Goal: Task Accomplishment & Management: Use online tool/utility

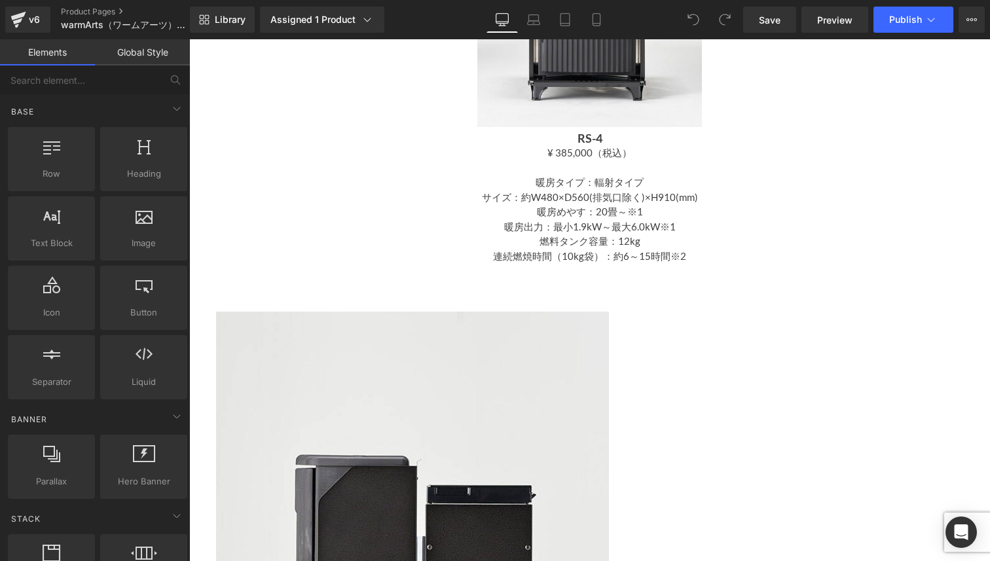
scroll to position [1027, 0]
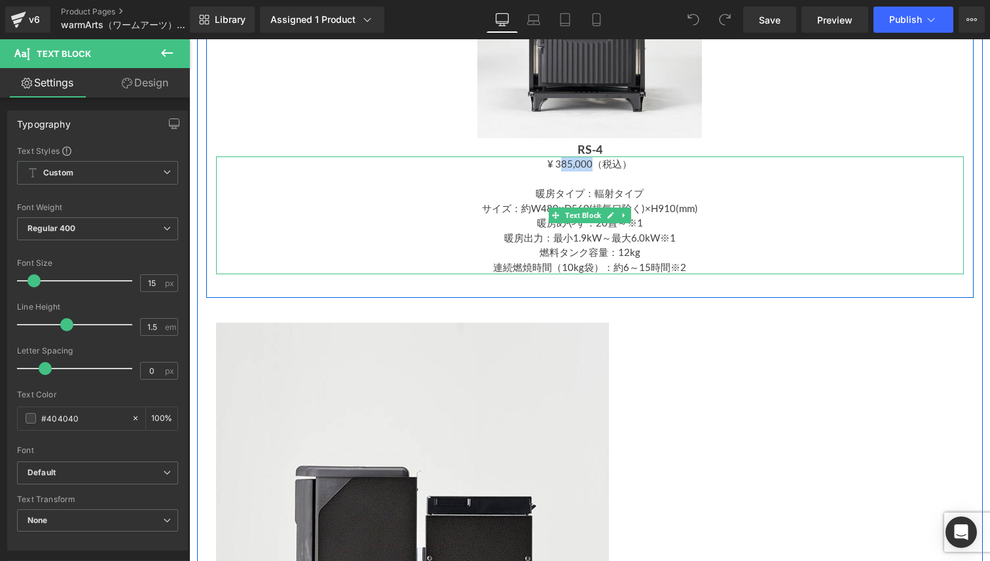
drag, startPoint x: 586, startPoint y: 165, endPoint x: 554, endPoint y: 165, distance: 32.1
click at [554, 165] on p "¥ 385,000（税込）" at bounding box center [590, 163] width 748 height 15
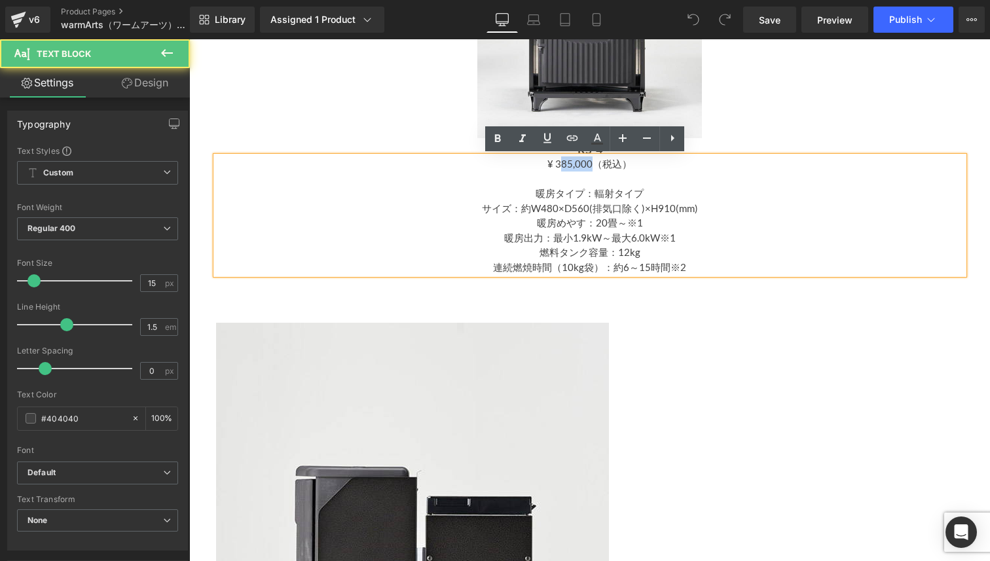
click at [554, 165] on p "¥ 385,000（税込）" at bounding box center [590, 163] width 748 height 15
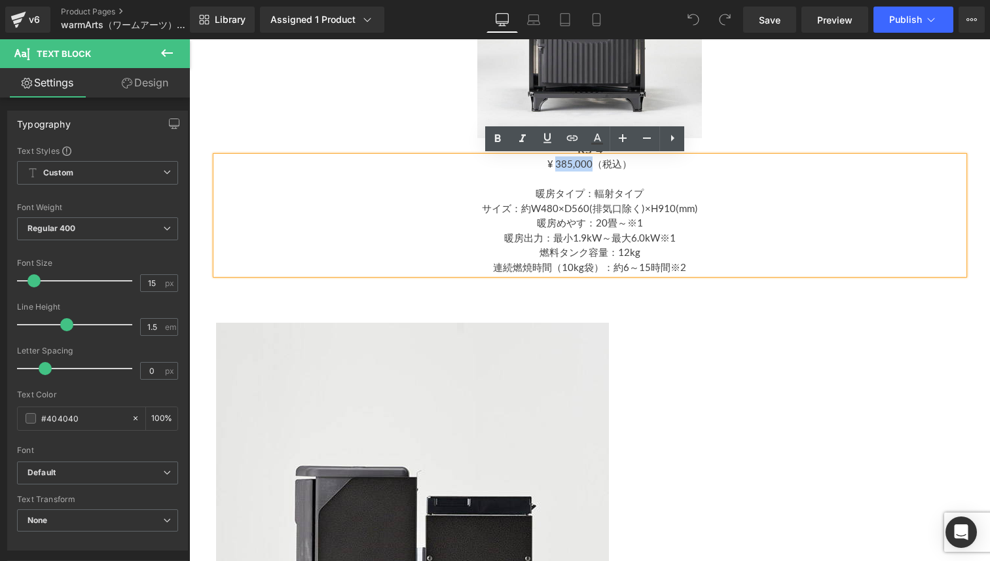
drag, startPoint x: 551, startPoint y: 165, endPoint x: 587, endPoint y: 165, distance: 35.4
click at [587, 165] on p "¥ 385,000（税込）" at bounding box center [590, 163] width 748 height 15
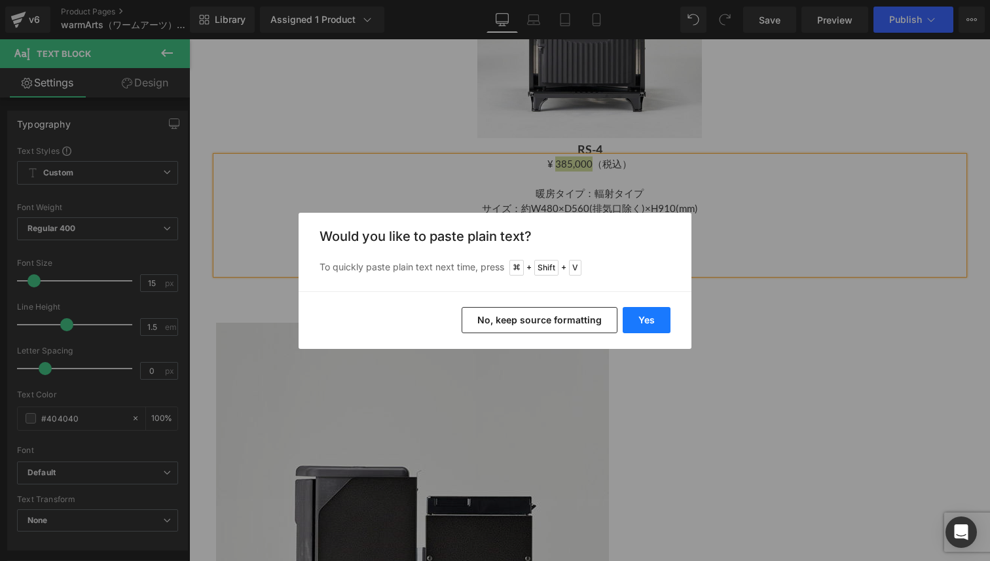
click at [638, 315] on button "Yes" at bounding box center [647, 320] width 48 height 26
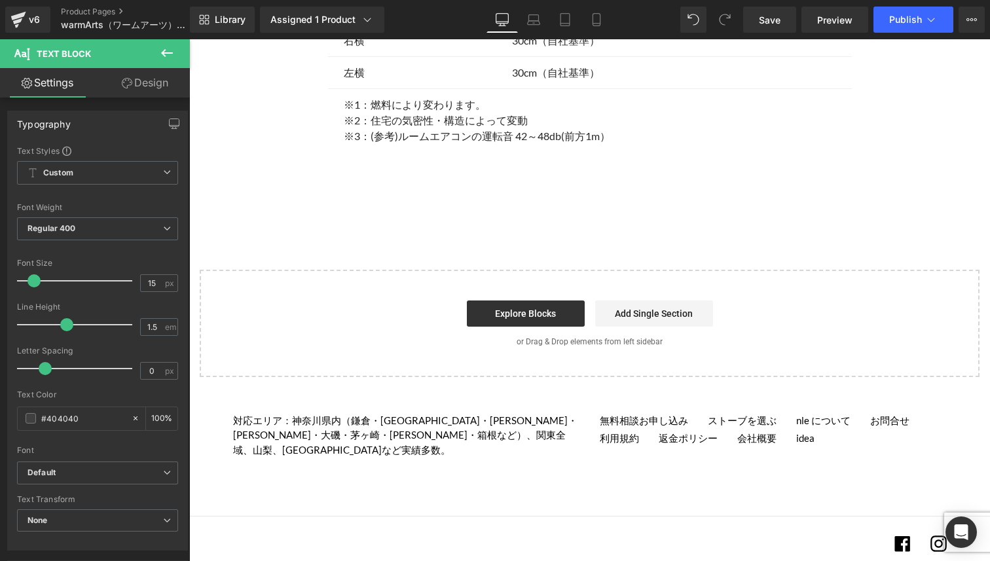
scroll to position [9947, 0]
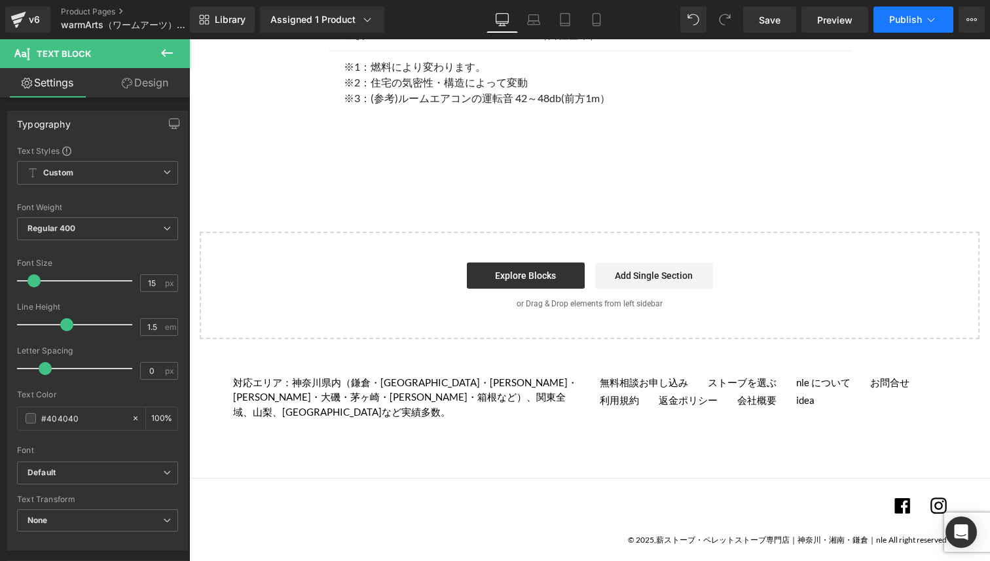
click at [900, 24] on span "Publish" at bounding box center [905, 19] width 33 height 10
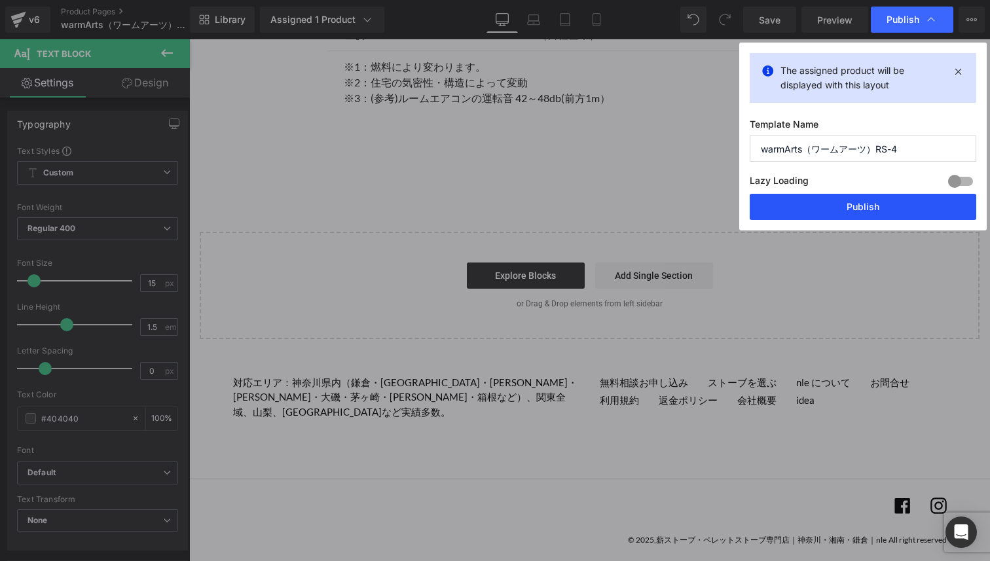
click at [799, 202] on button "Publish" at bounding box center [863, 207] width 227 height 26
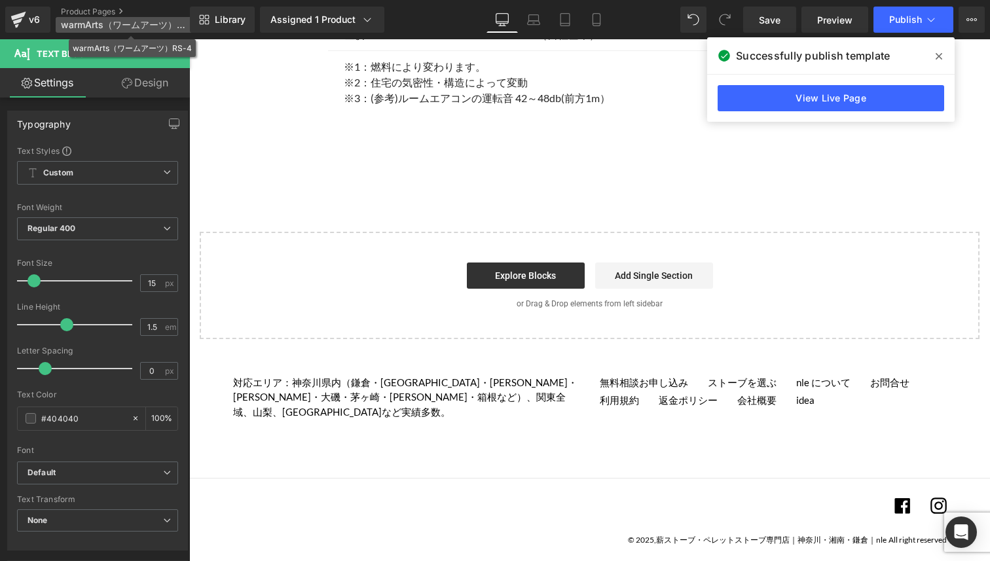
click at [81, 22] on span "warmArts（ワームアーツ）RS-4" at bounding box center [124, 25] width 126 height 10
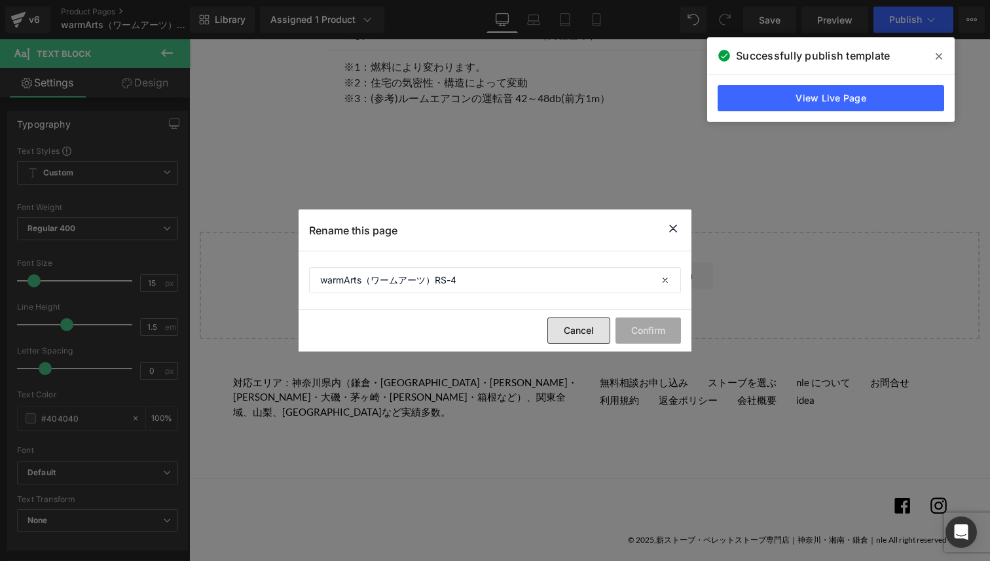
click at [583, 327] on button "Cancel" at bounding box center [578, 331] width 63 height 26
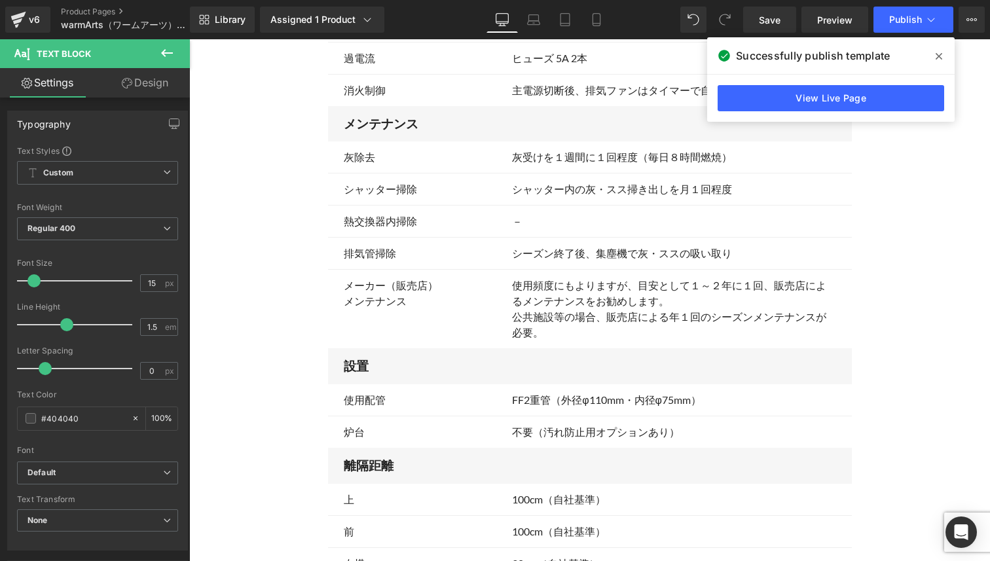
scroll to position [9256, 0]
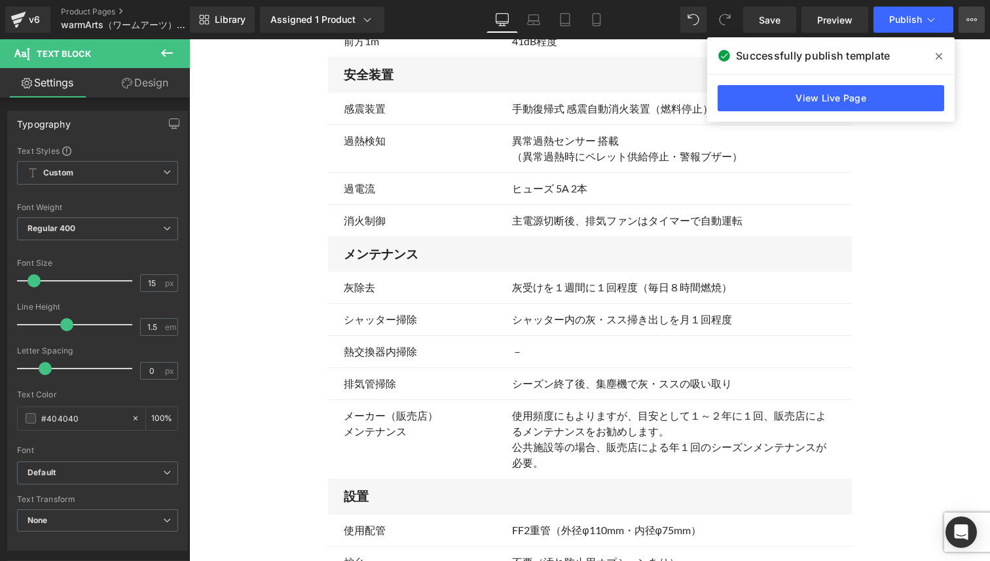
click at [964, 19] on button "View Live Page View with current Template Save Template to Library Schedule Pub…" at bounding box center [971, 20] width 26 height 26
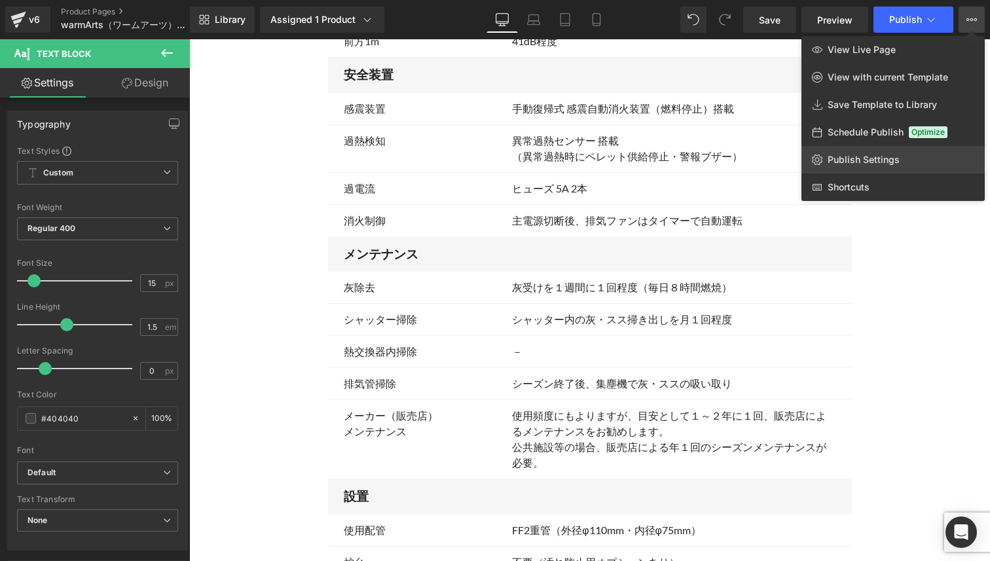
click at [879, 163] on span "Publish Settings" at bounding box center [864, 160] width 72 height 12
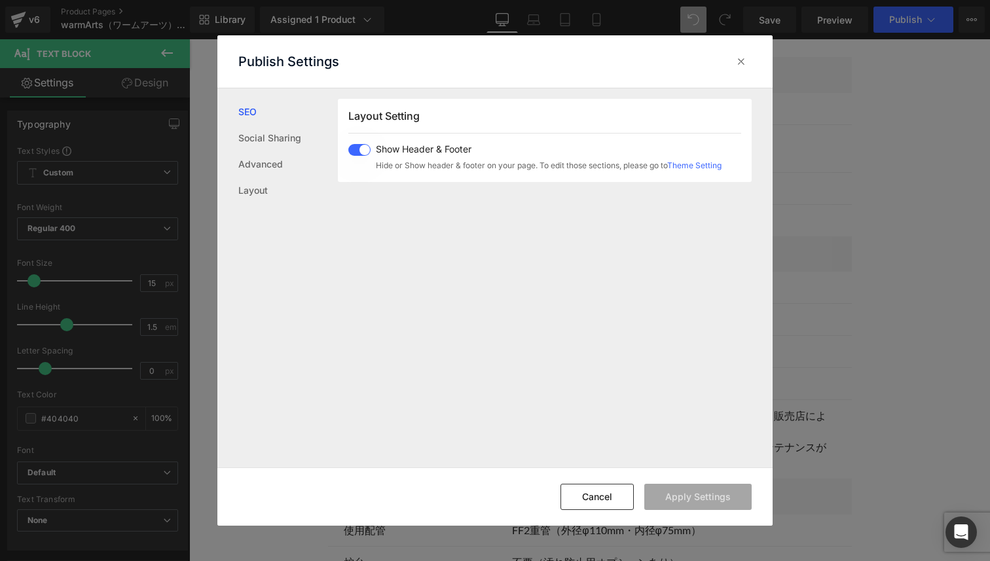
scroll to position [0, 0]
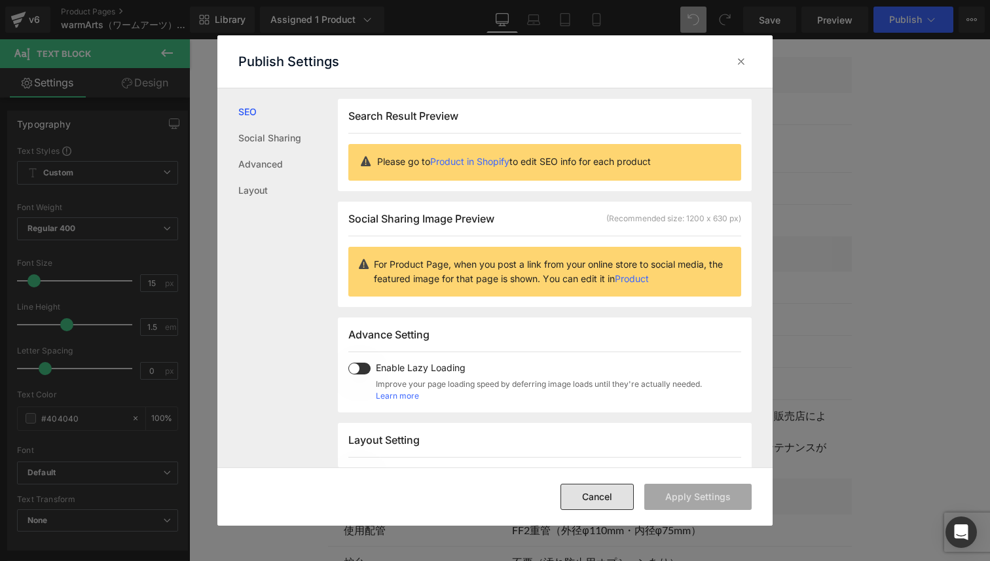
click at [593, 492] on button "Cancel" at bounding box center [596, 497] width 73 height 26
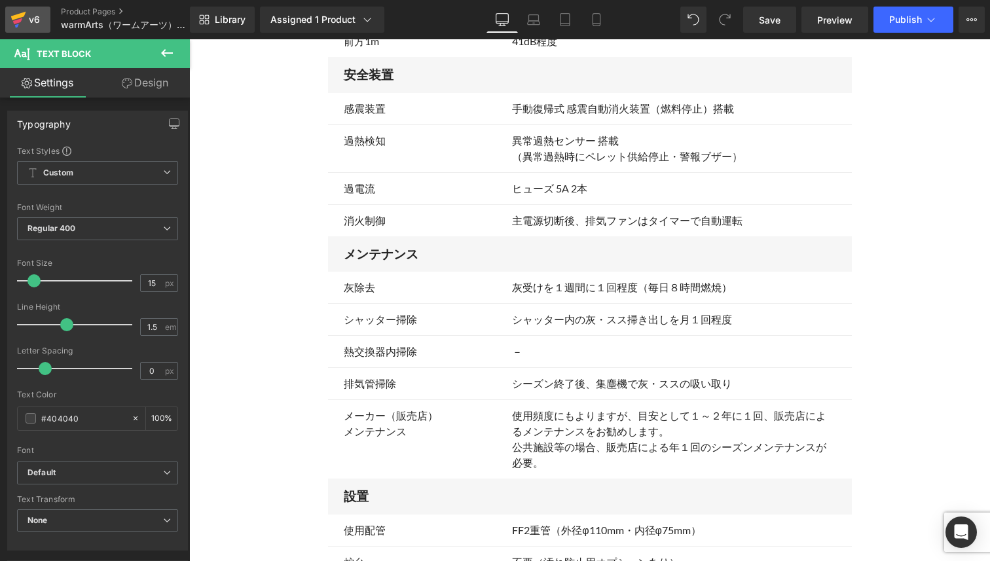
click at [33, 26] on div "v6" at bounding box center [34, 19] width 16 height 17
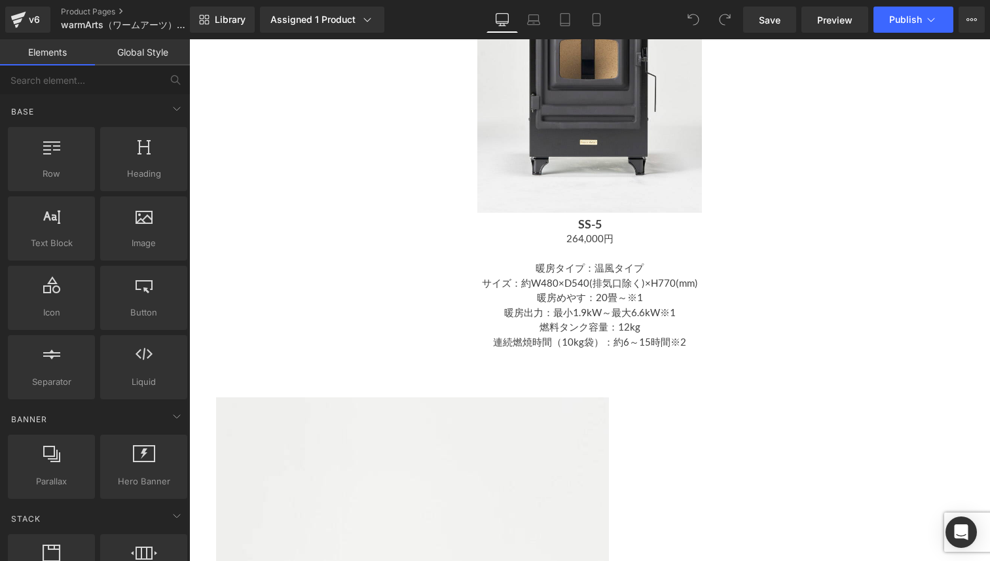
scroll to position [977, 0]
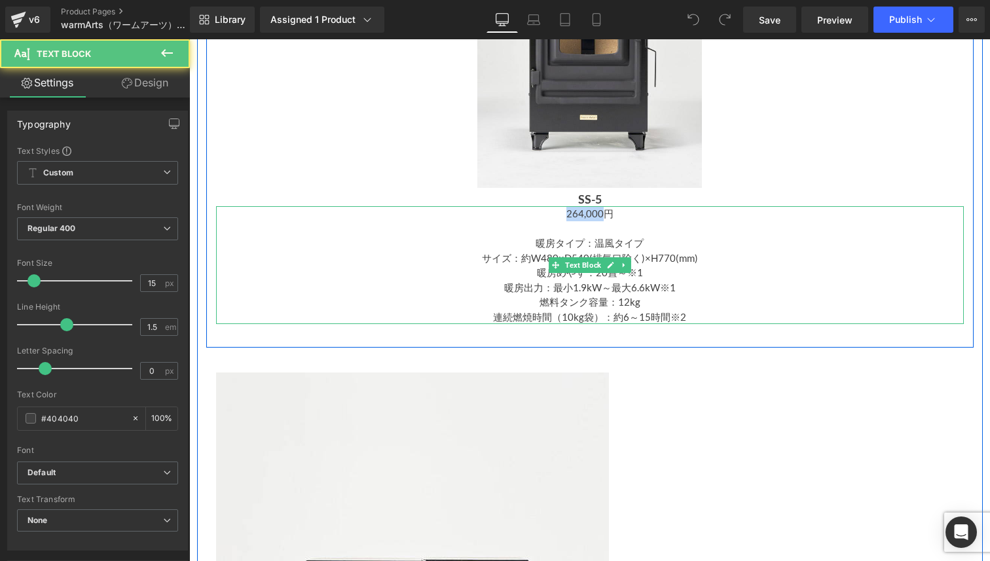
drag, startPoint x: 596, startPoint y: 213, endPoint x: 564, endPoint y: 214, distance: 32.1
click at [564, 214] on p "264,000円" at bounding box center [590, 213] width 748 height 15
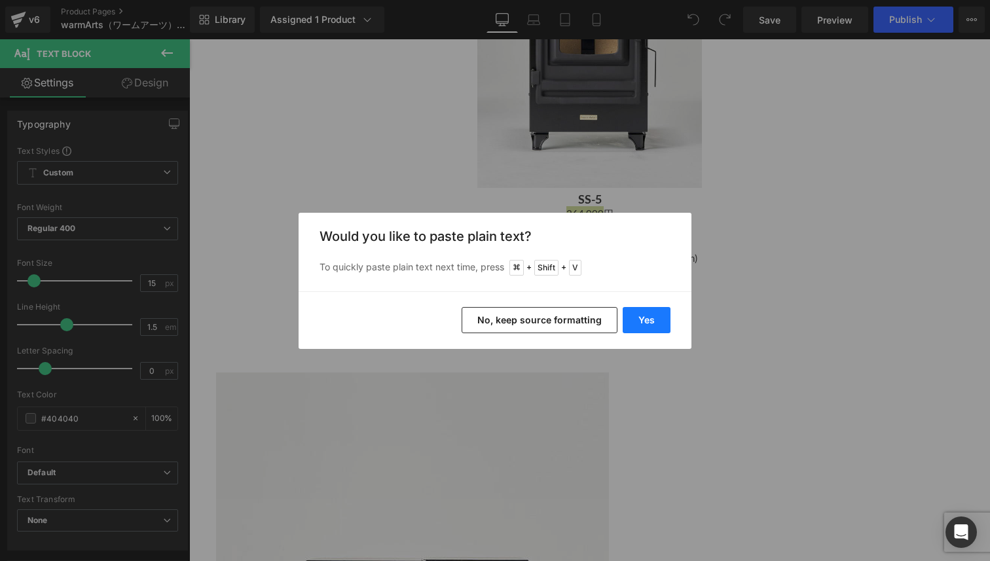
click at [645, 329] on button "Yes" at bounding box center [647, 320] width 48 height 26
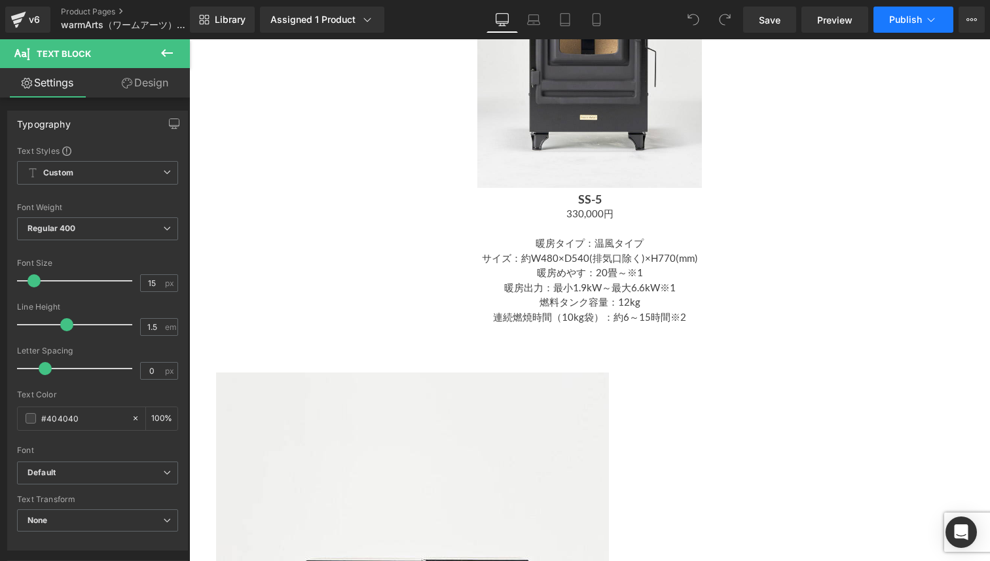
click at [898, 20] on span "Publish" at bounding box center [905, 19] width 33 height 10
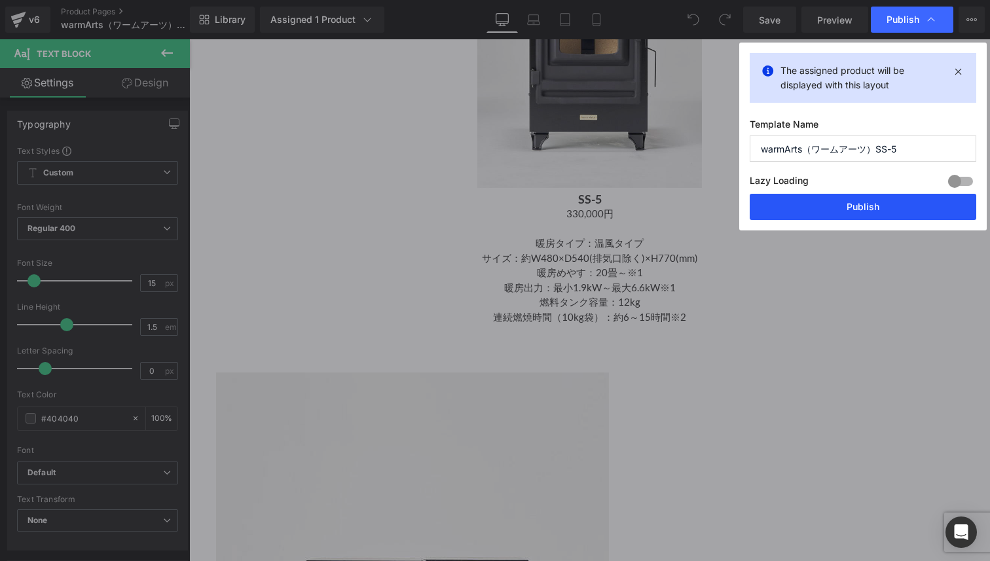
drag, startPoint x: 866, startPoint y: 210, endPoint x: 674, endPoint y: 171, distance: 195.7
click at [866, 210] on button "Publish" at bounding box center [863, 207] width 227 height 26
